Goal: Transaction & Acquisition: Purchase product/service

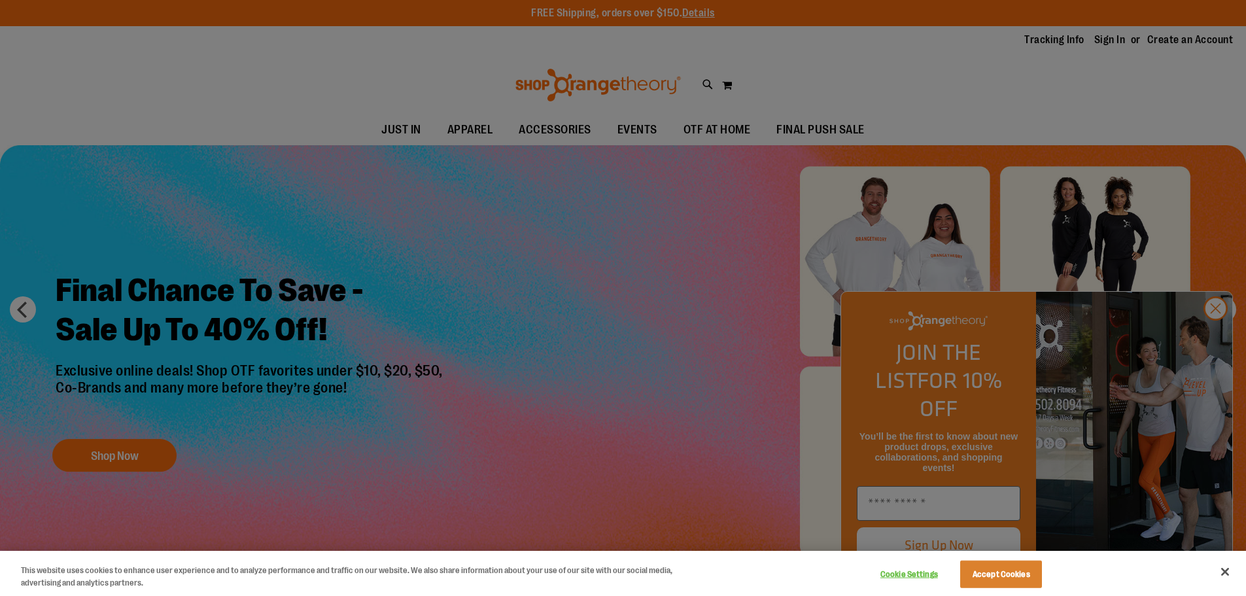
click at [1214, 343] on div at bounding box center [623, 298] width 1246 height 596
click at [1215, 340] on div at bounding box center [623, 298] width 1246 height 596
click at [1216, 341] on div at bounding box center [623, 298] width 1246 height 596
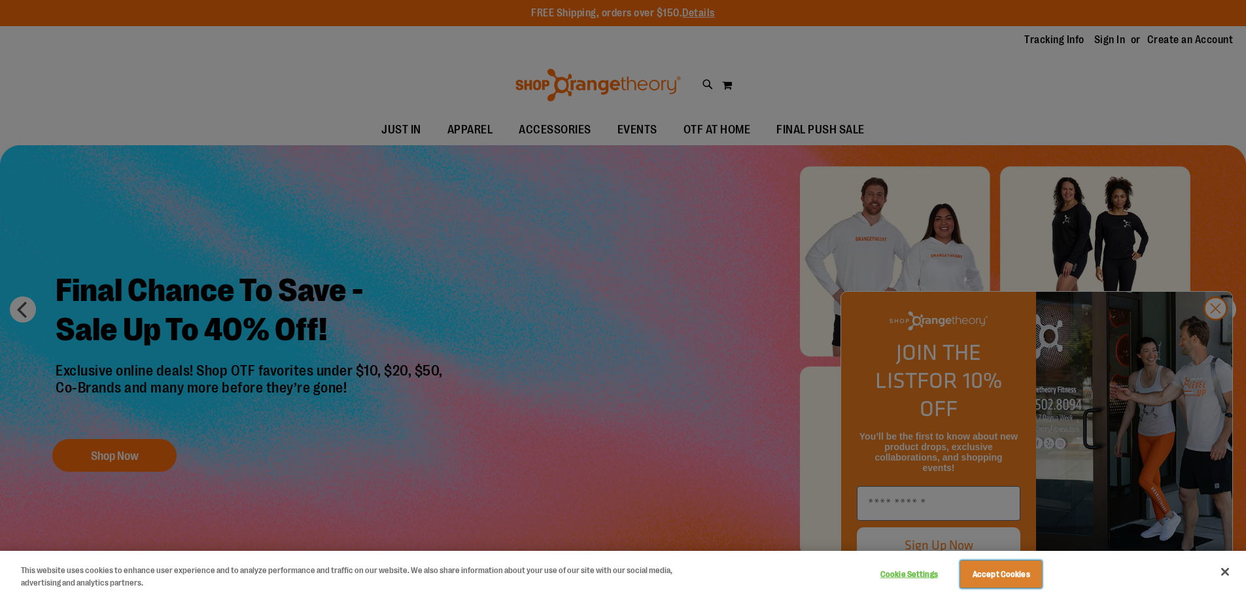
click at [986, 579] on button "Accept Cookies" at bounding box center [1001, 573] width 82 height 27
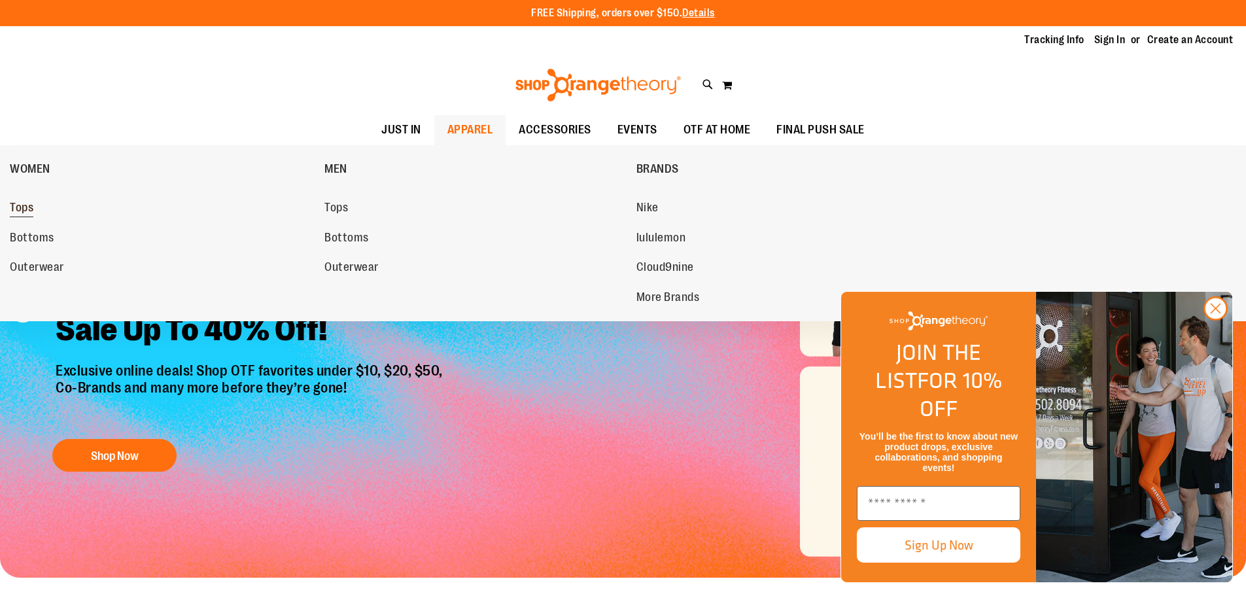
click at [22, 210] on span "Tops" at bounding box center [22, 209] width 24 height 16
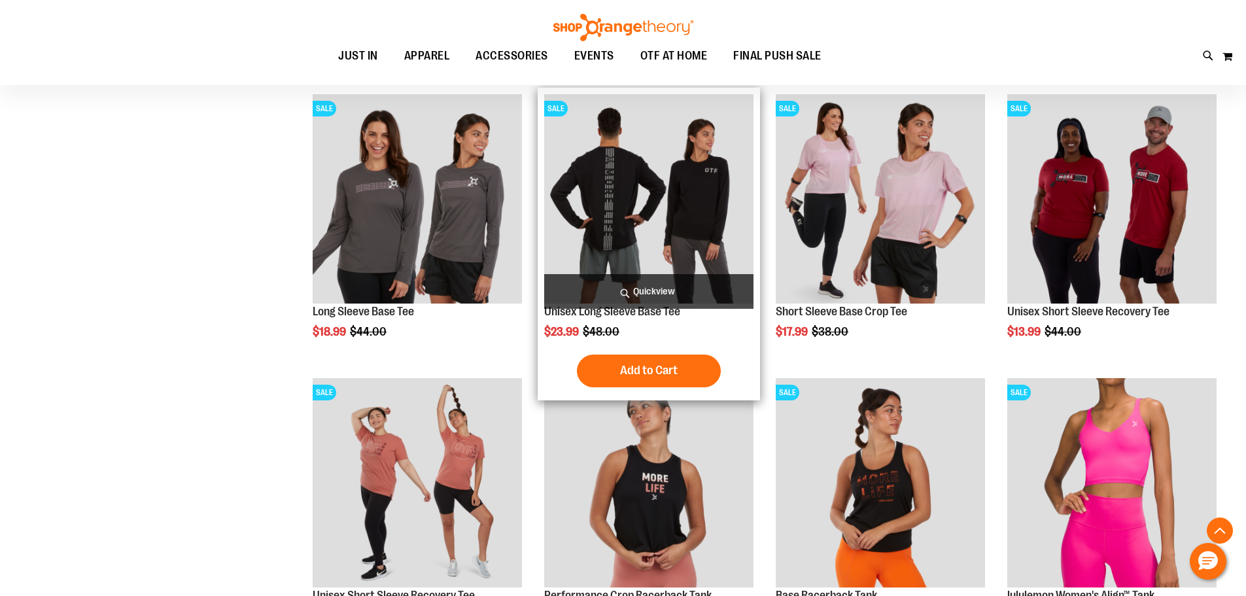
scroll to position [313, 0]
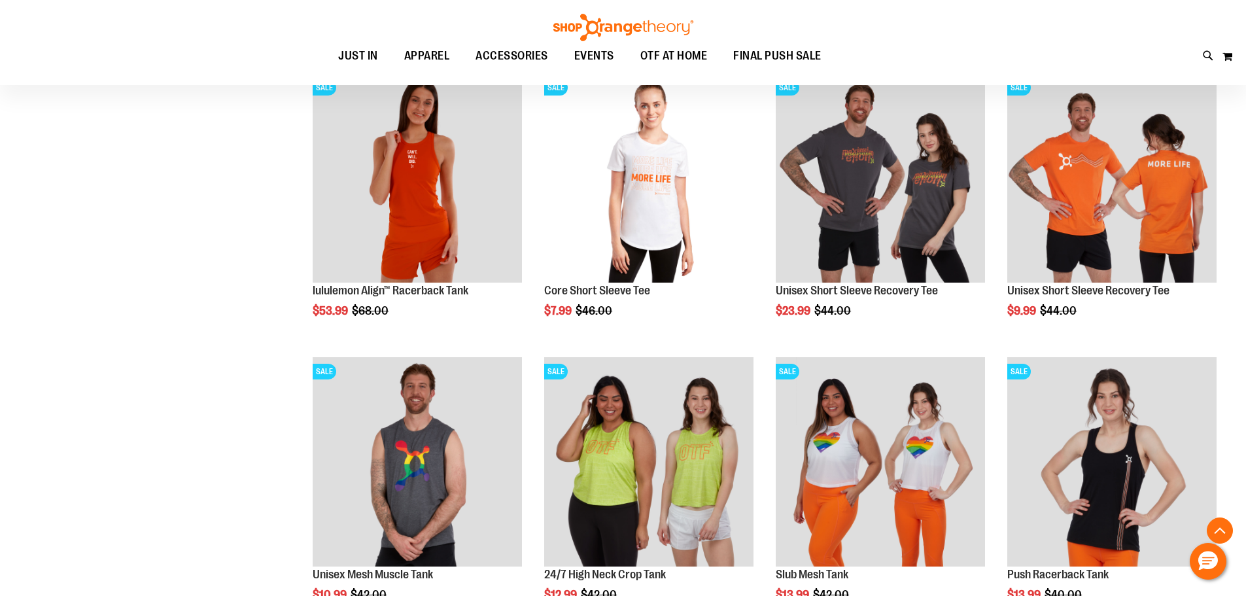
scroll to position [1163, 0]
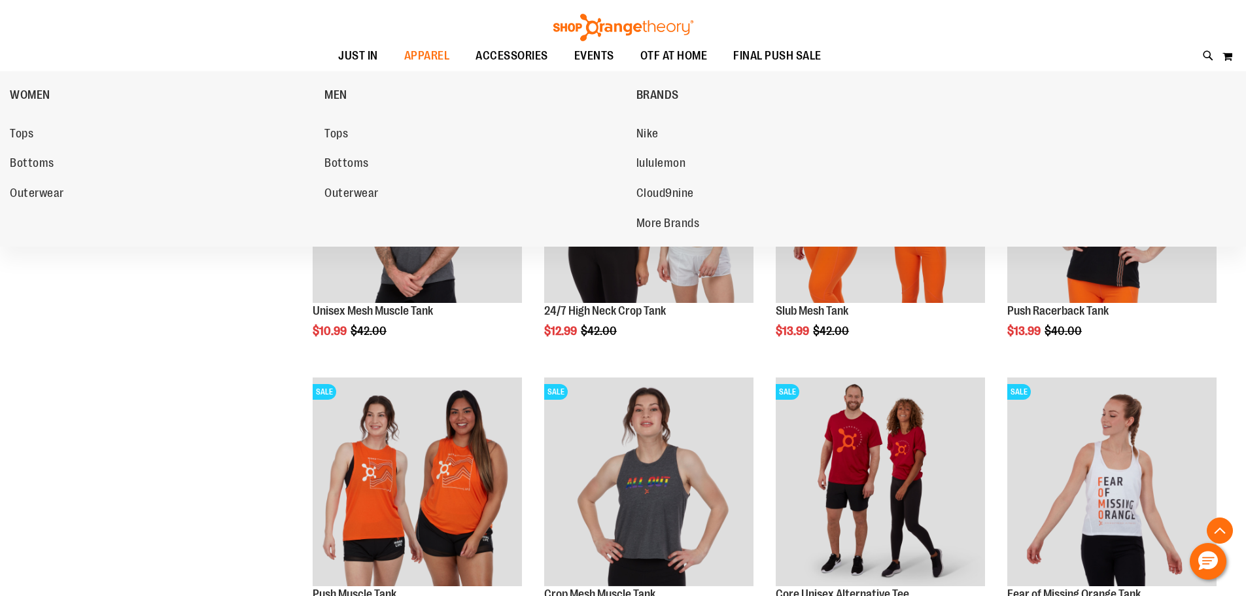
click at [15, 142] on span "Tops" at bounding box center [22, 135] width 24 height 16
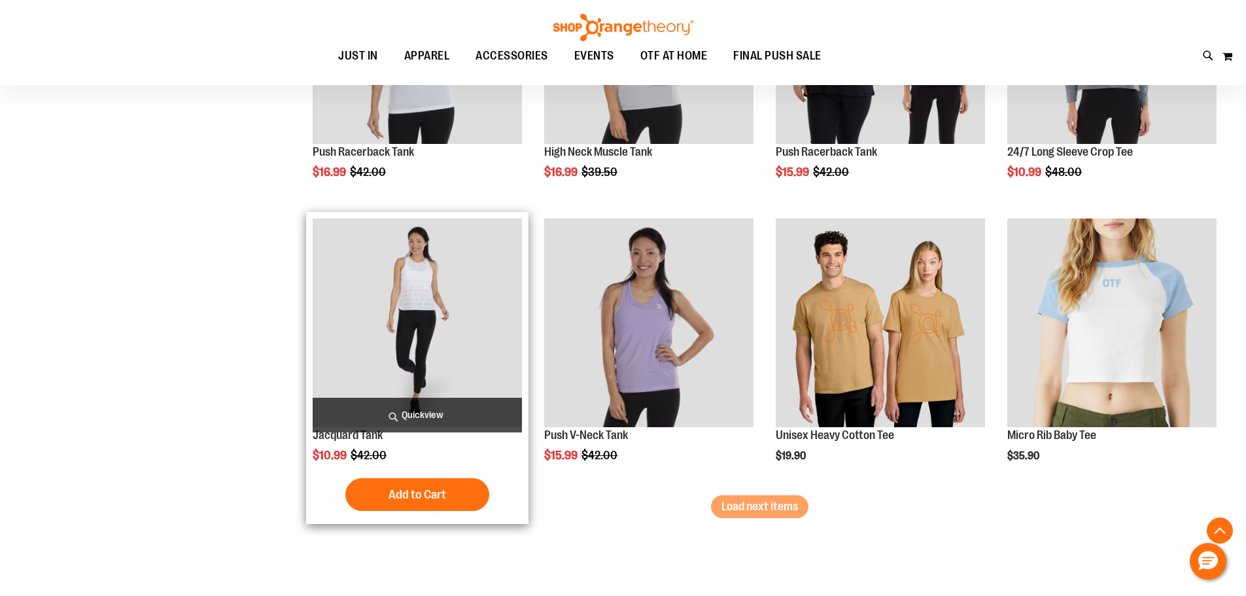
scroll to position [2581, 0]
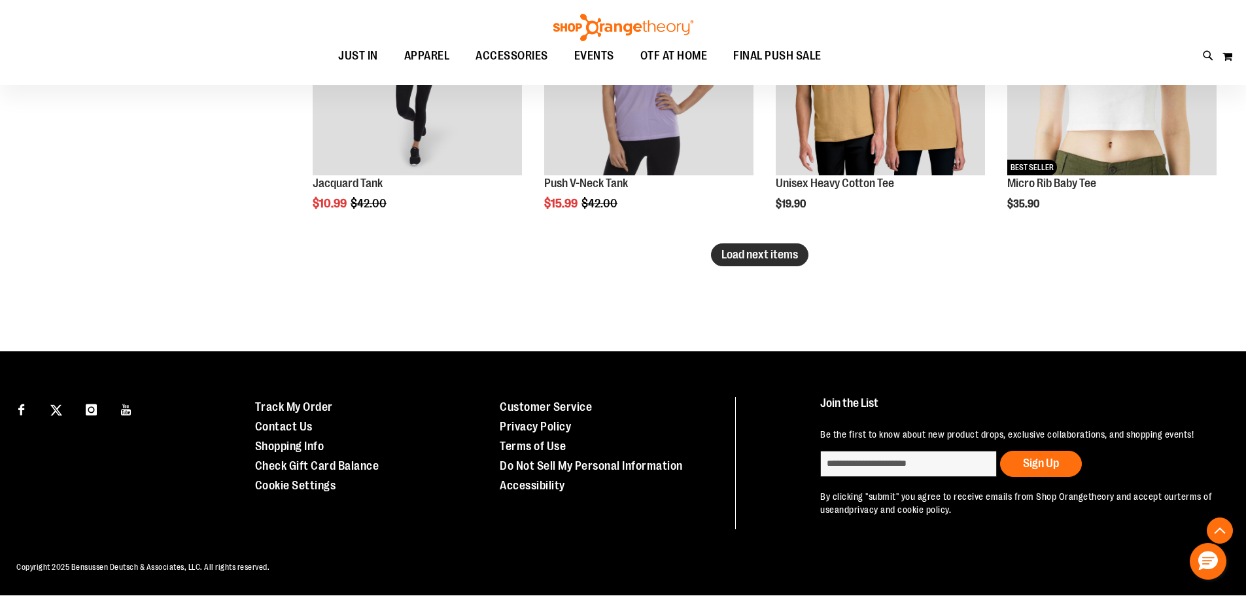
click at [801, 243] on button "Load next items" at bounding box center [759, 254] width 97 height 23
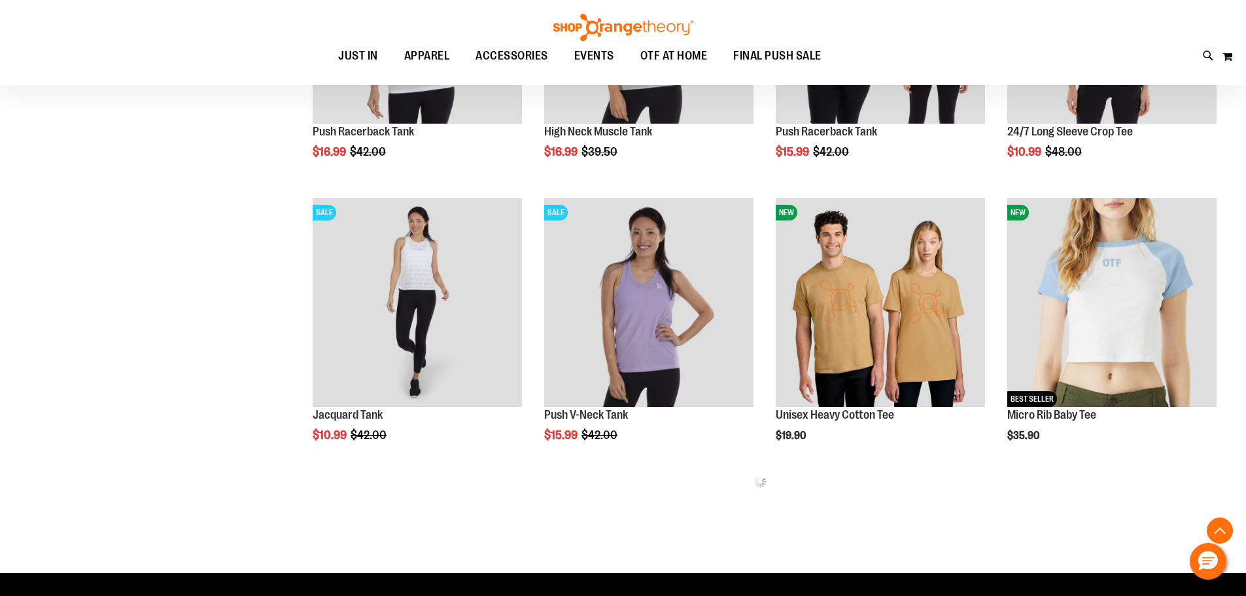
scroll to position [2310, 0]
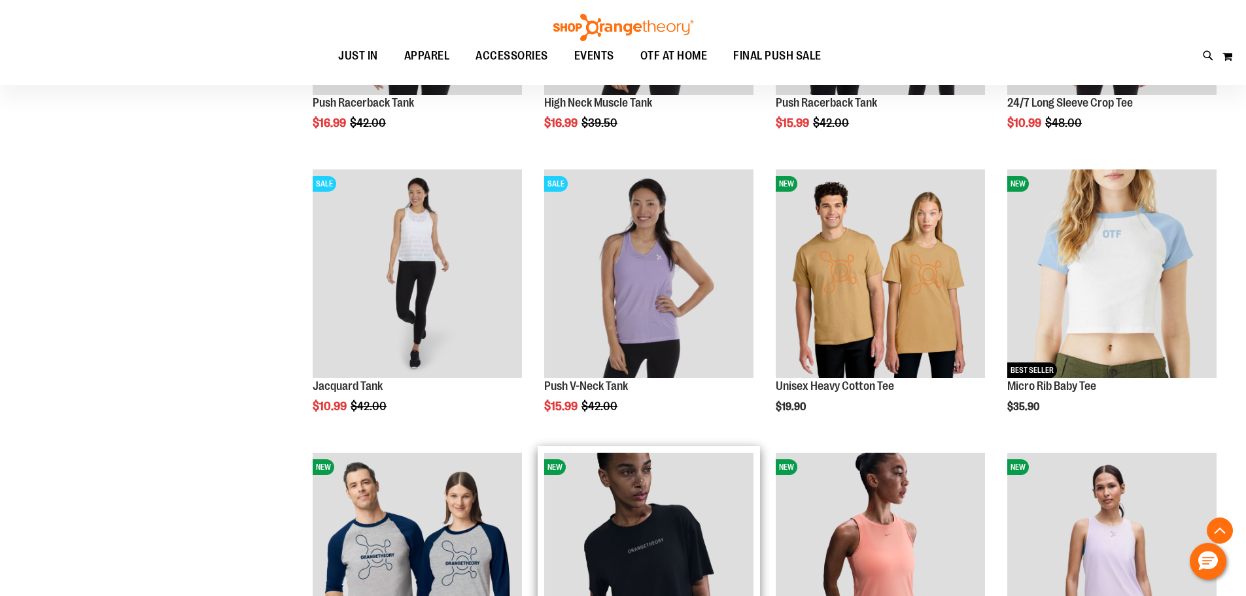
scroll to position [2702, 0]
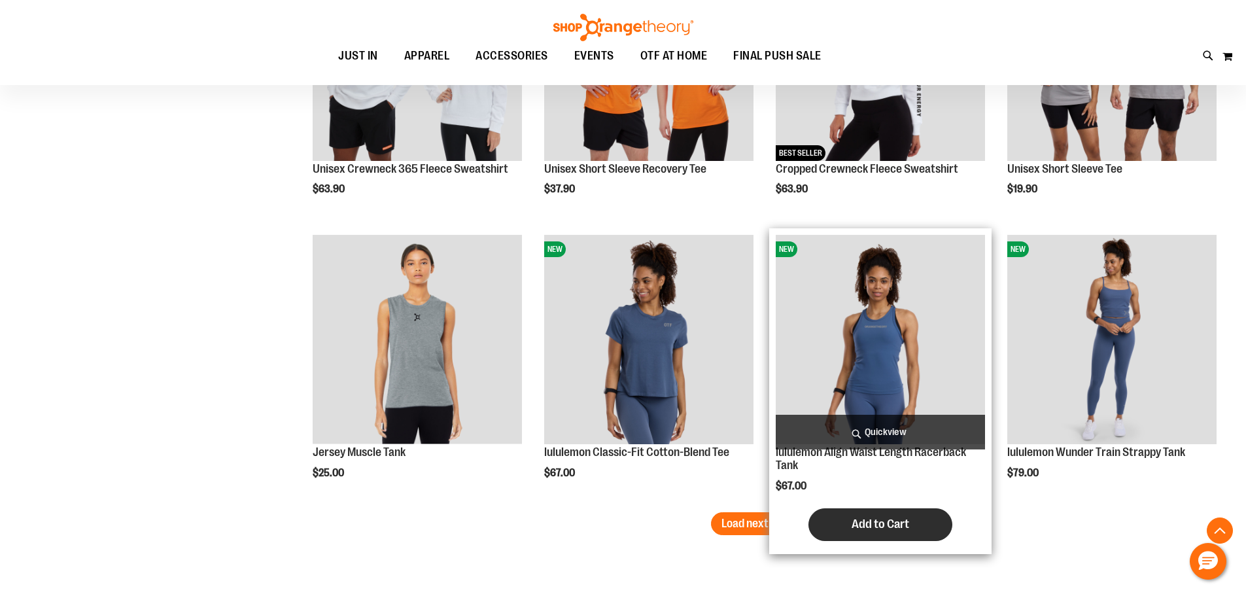
scroll to position [3225, 0]
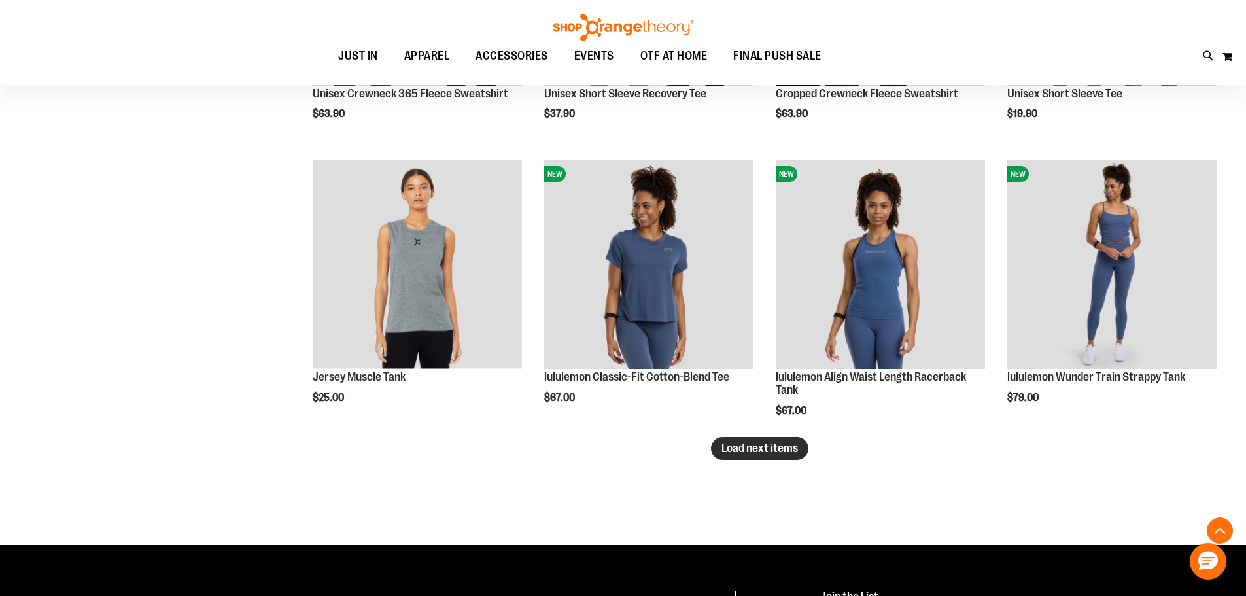
click at [756, 453] on span "Load next items" at bounding box center [759, 447] width 76 height 13
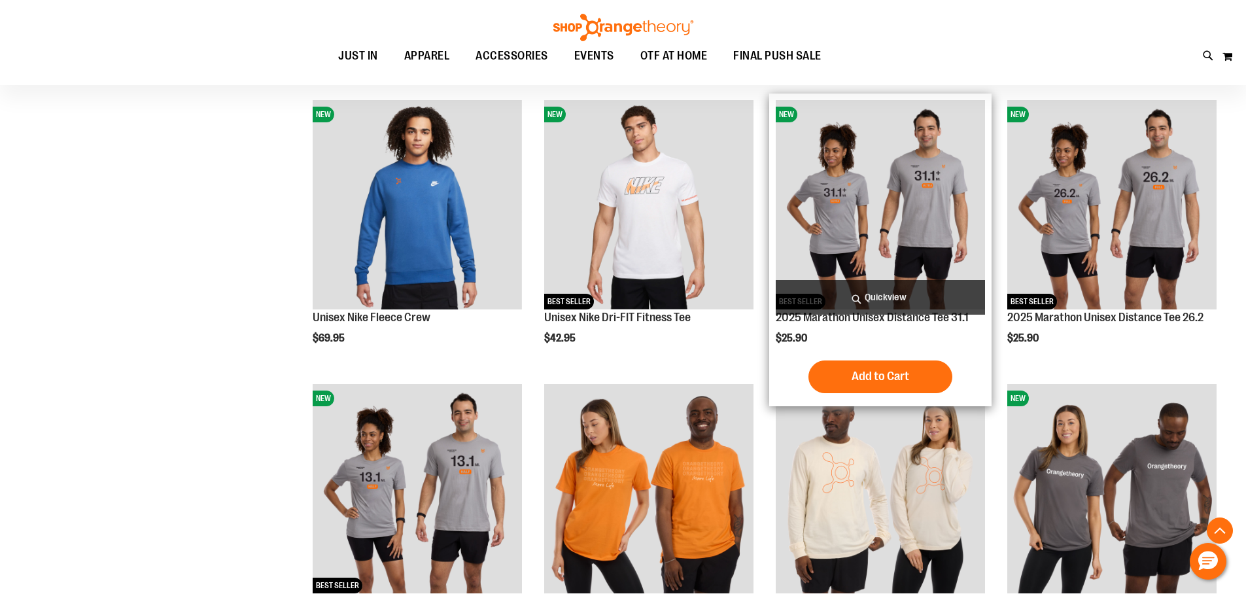
scroll to position [3553, 0]
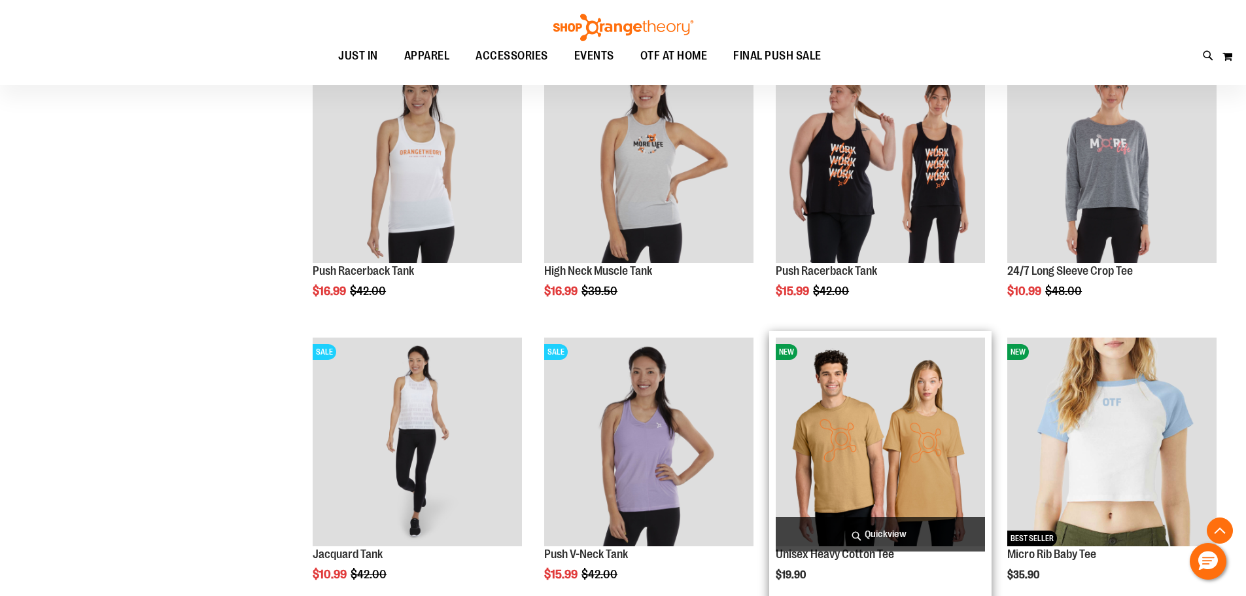
scroll to position [2180, 0]
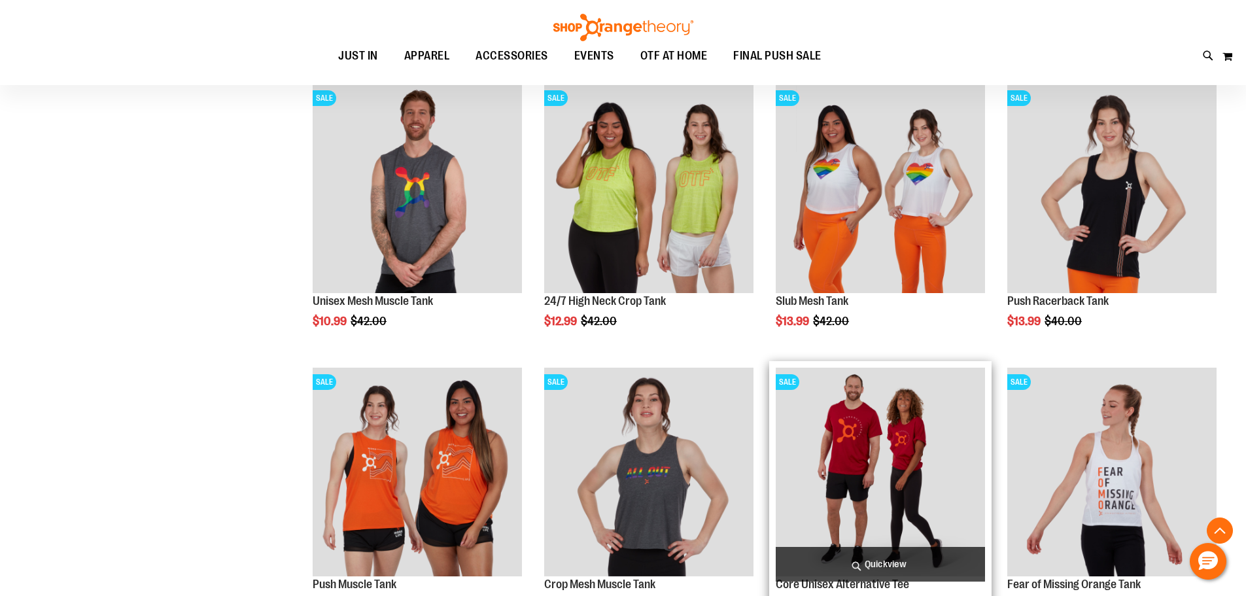
scroll to position [1330, 0]
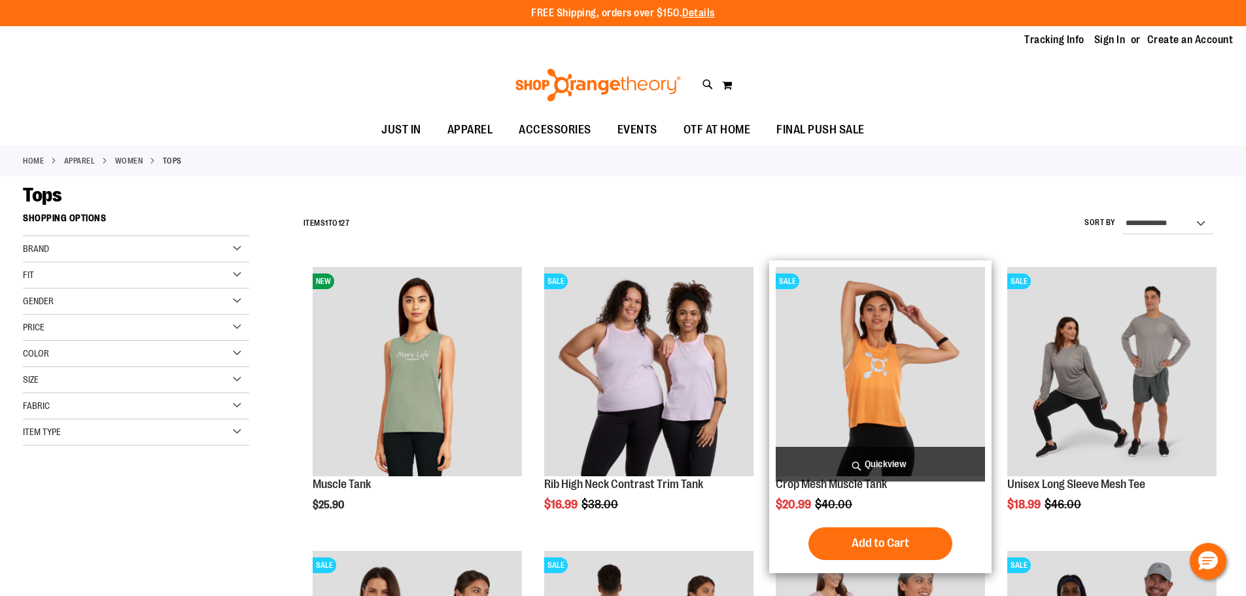
click at [844, 396] on img "product" at bounding box center [879, 371] width 209 height 209
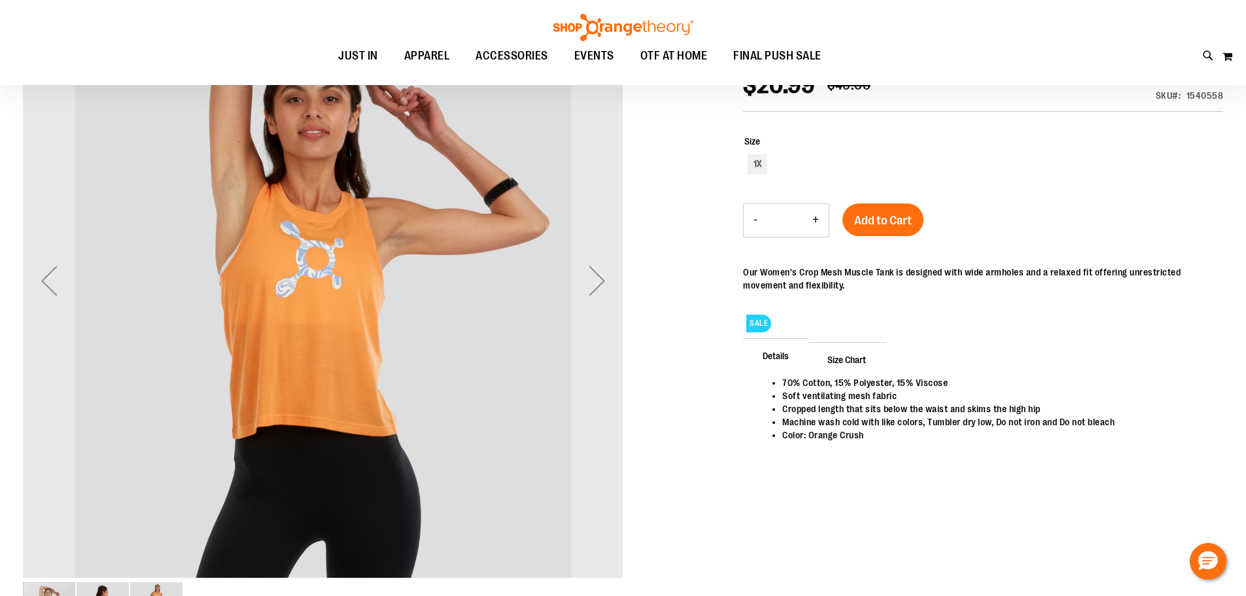
scroll to position [64, 0]
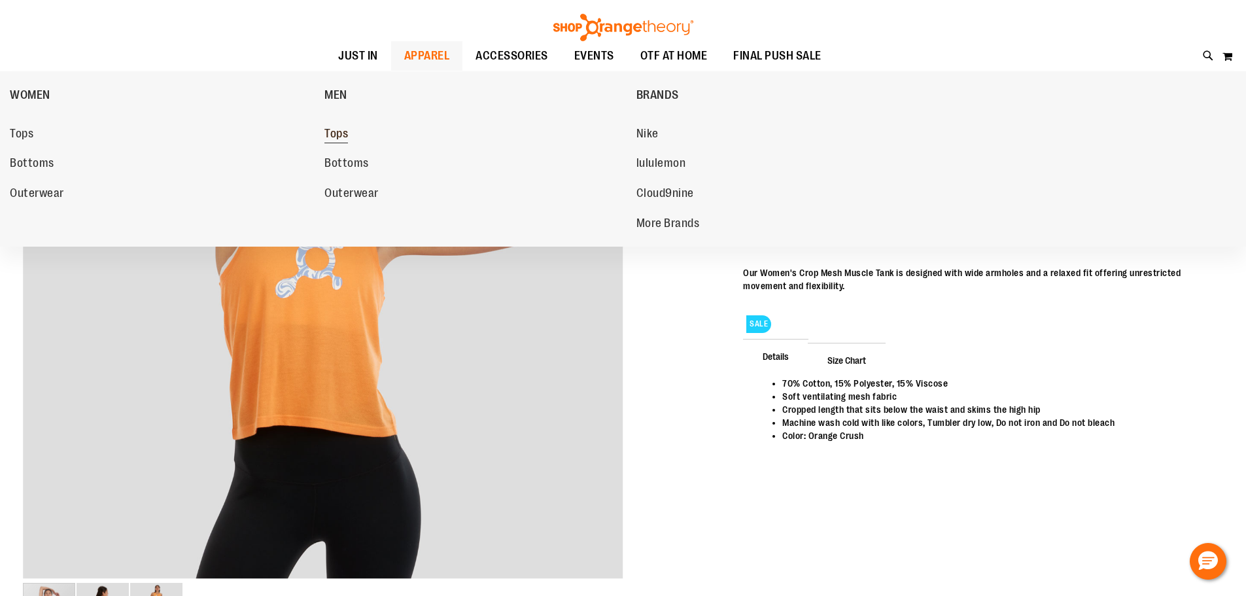
click at [351, 125] on link "Tops" at bounding box center [473, 134] width 298 height 24
click at [348, 129] on span "Tops" at bounding box center [336, 135] width 24 height 16
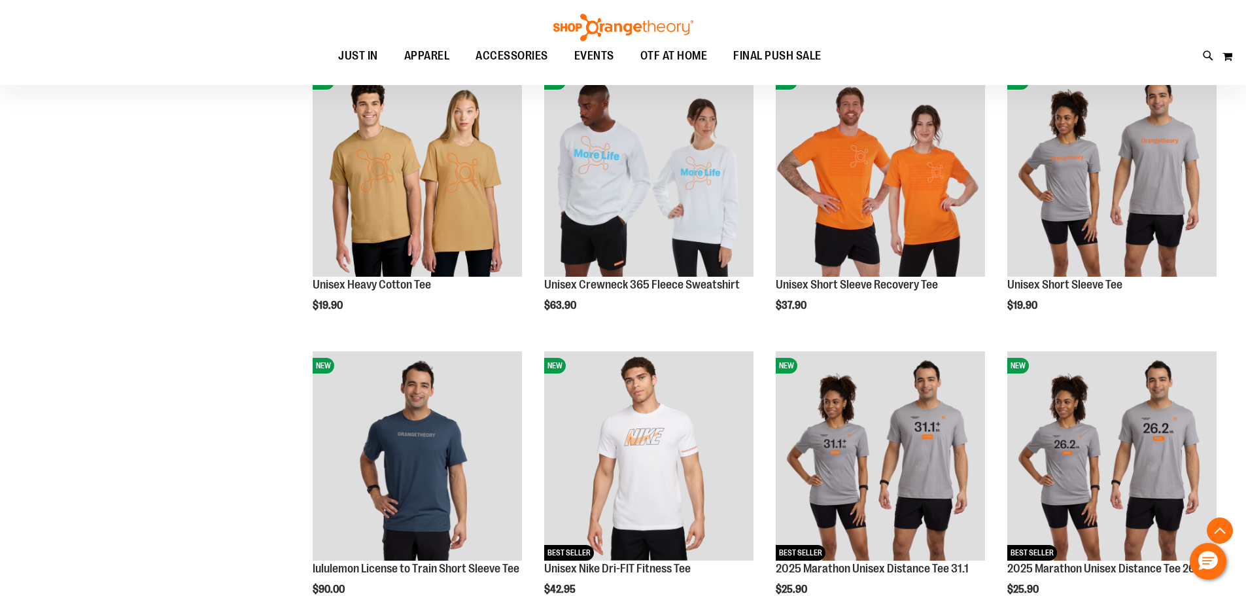
scroll to position [1307, 0]
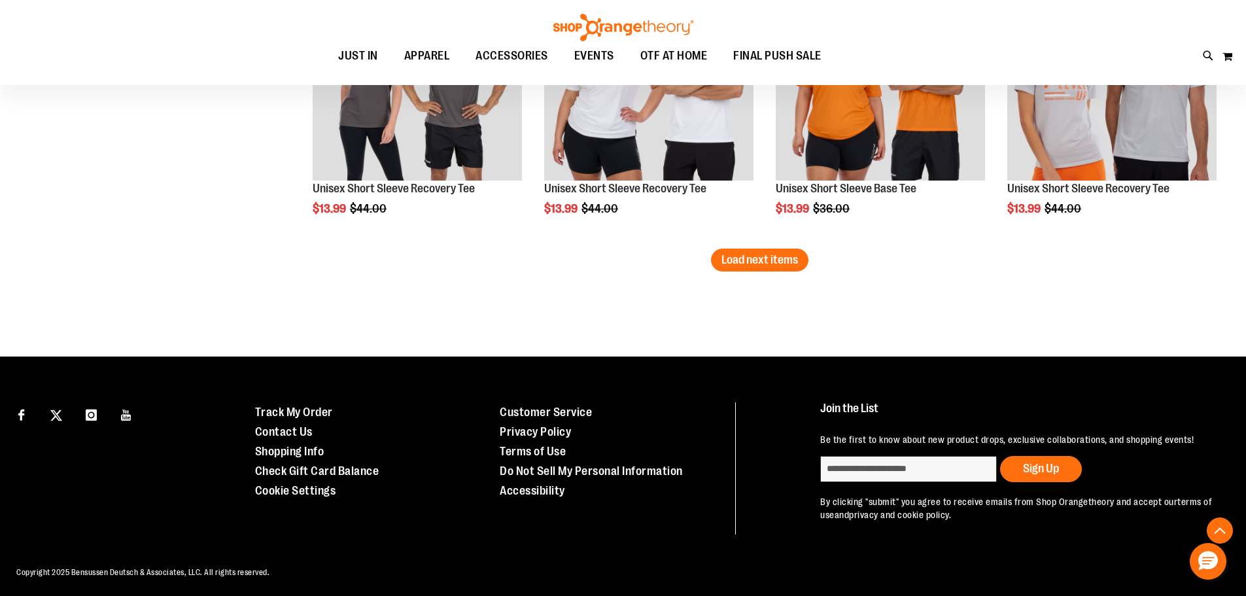
scroll to position [2571, 0]
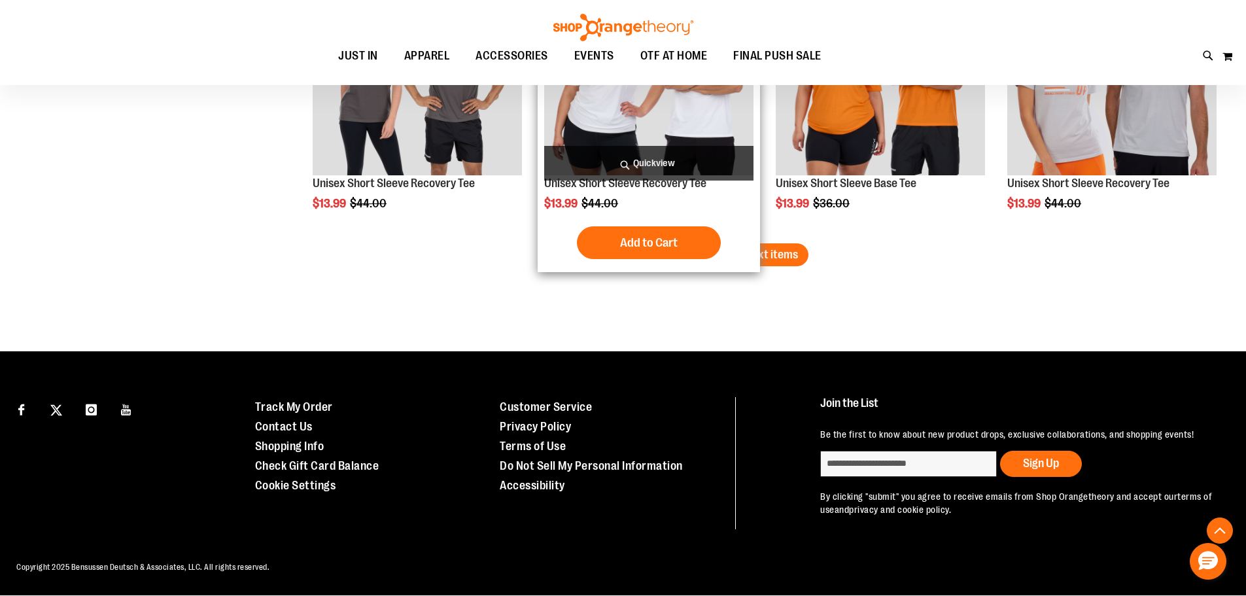
click at [734, 256] on span "Load next items" at bounding box center [759, 254] width 76 height 13
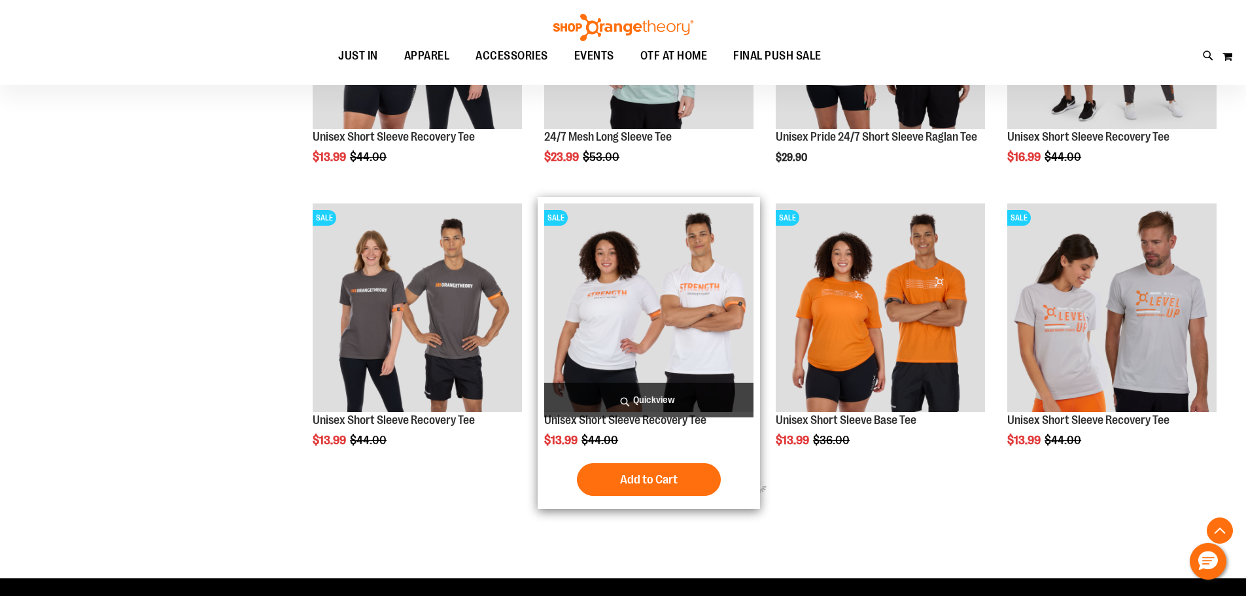
scroll to position [2309, 0]
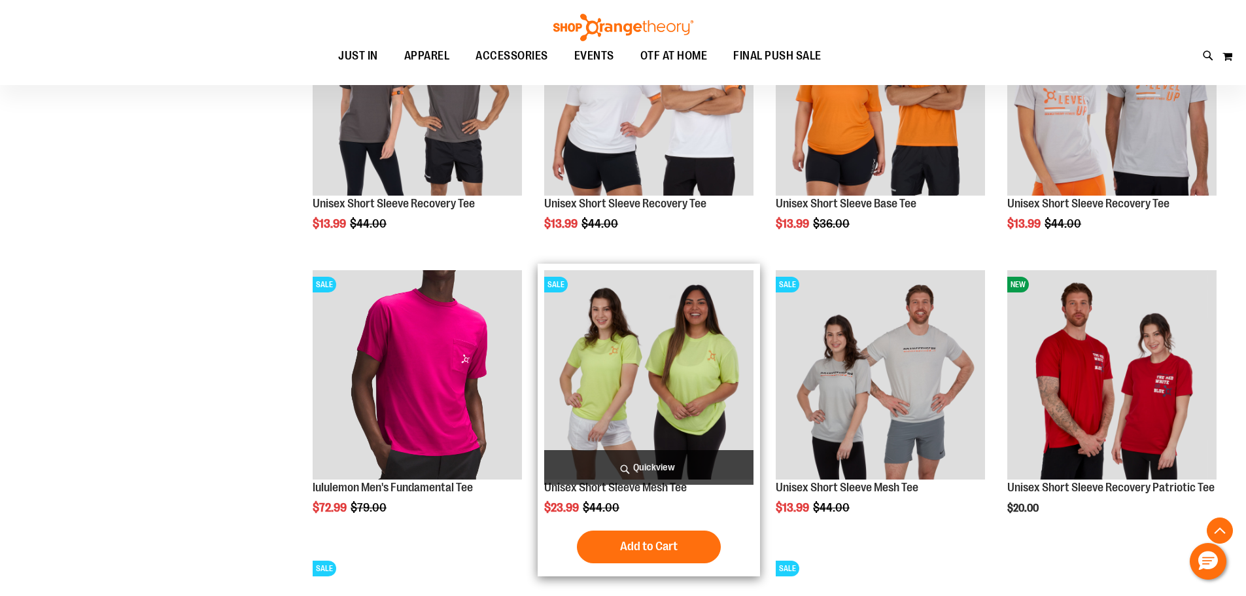
scroll to position [2636, 0]
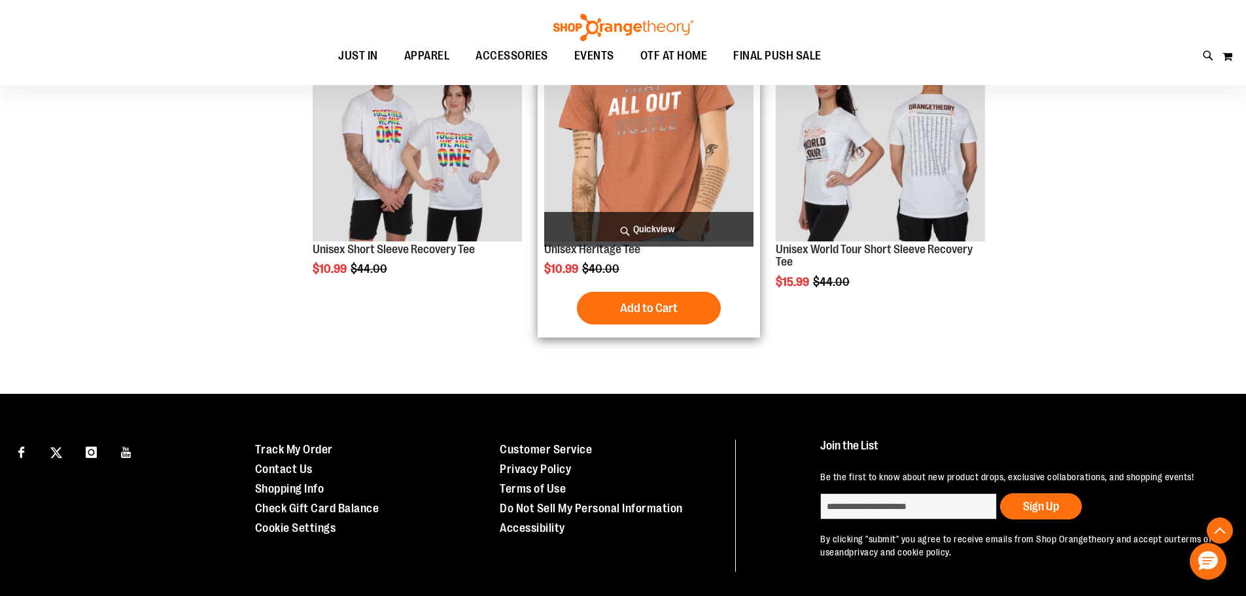
scroll to position [2929, 0]
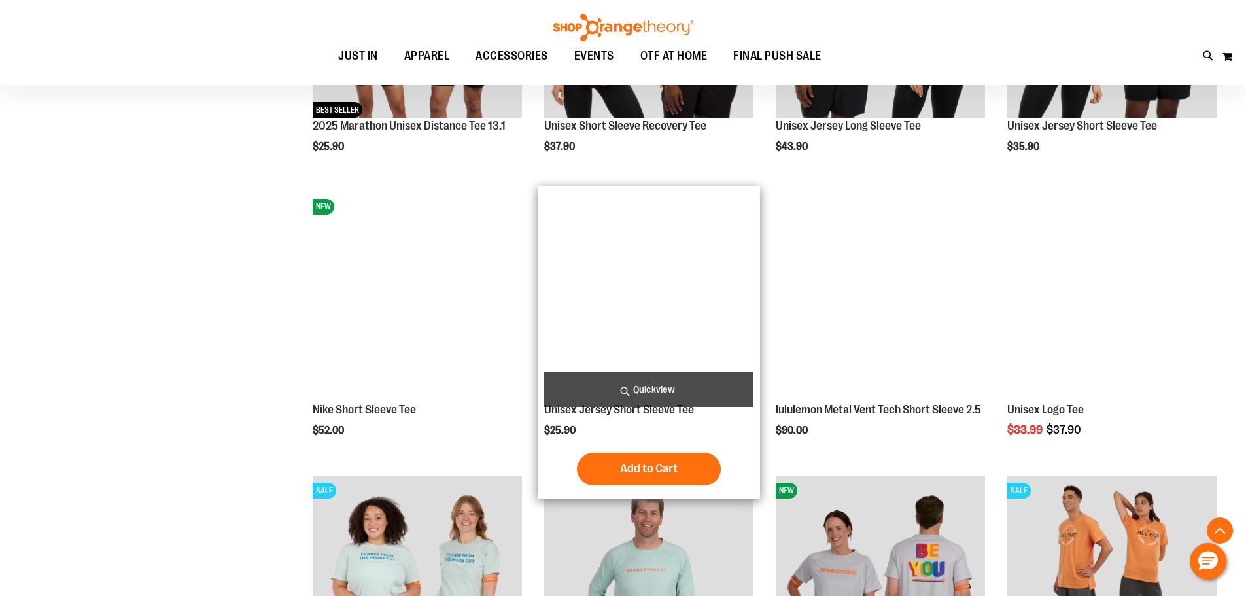
scroll to position [1752, 0]
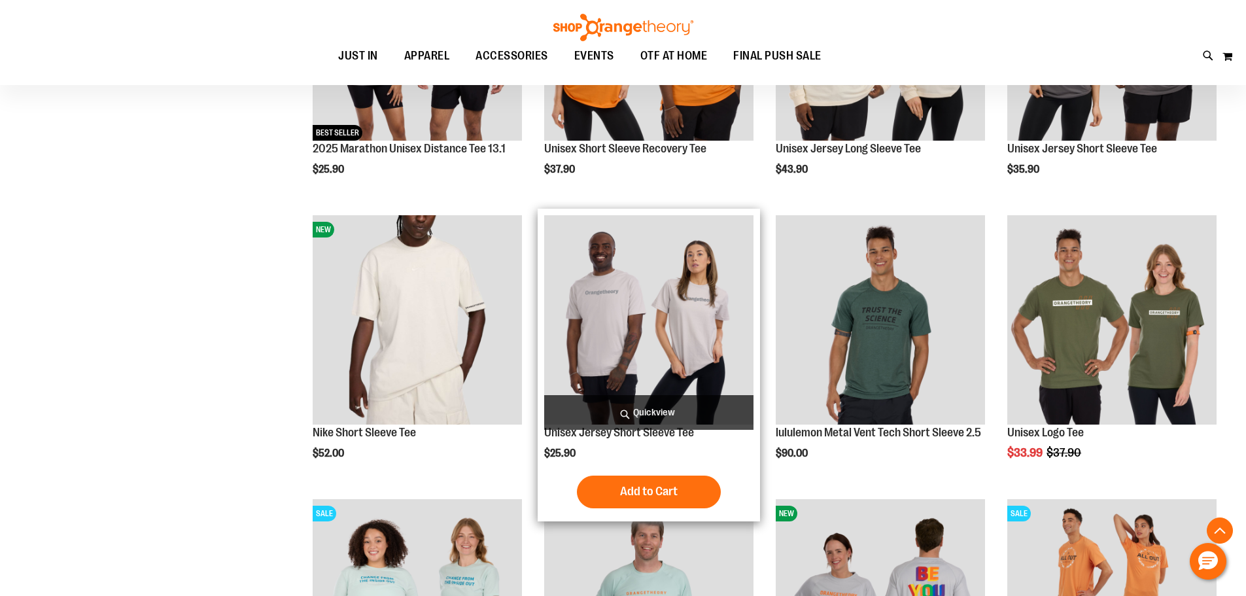
click at [608, 299] on img "product" at bounding box center [648, 319] width 209 height 209
